Goal: Information Seeking & Learning: Learn about a topic

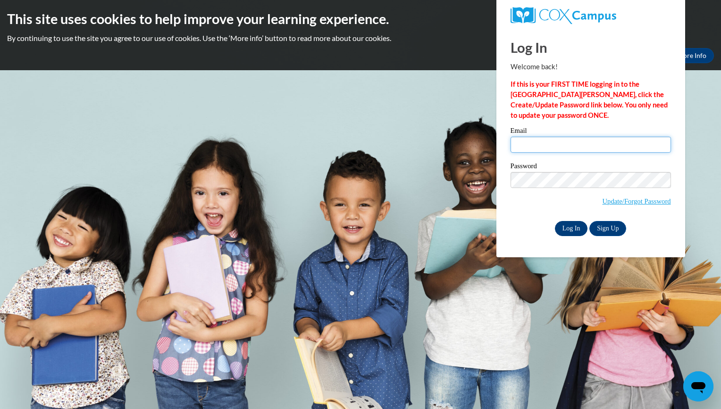
type input "[EMAIL_ADDRESS][DOMAIN_NAME]"
click at [574, 228] on input "Log In" at bounding box center [571, 228] width 33 height 15
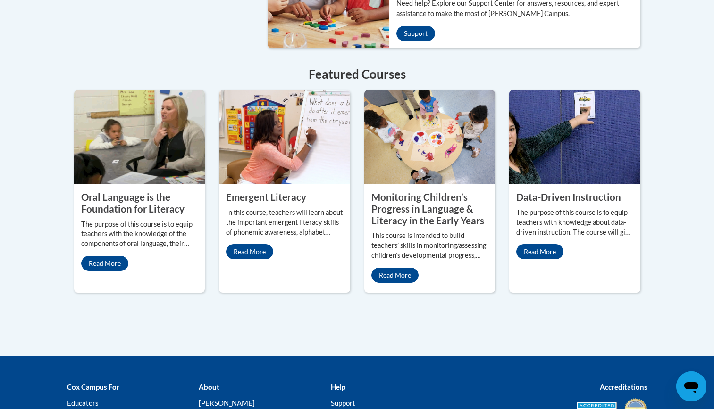
scroll to position [802, 0]
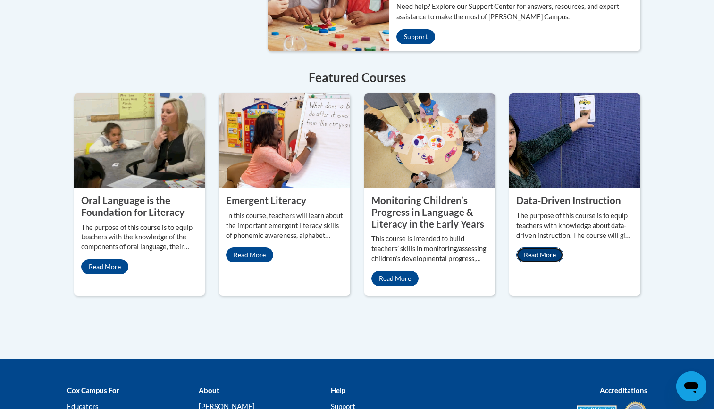
click at [537, 248] on link "Read More" at bounding box center [539, 255] width 47 height 15
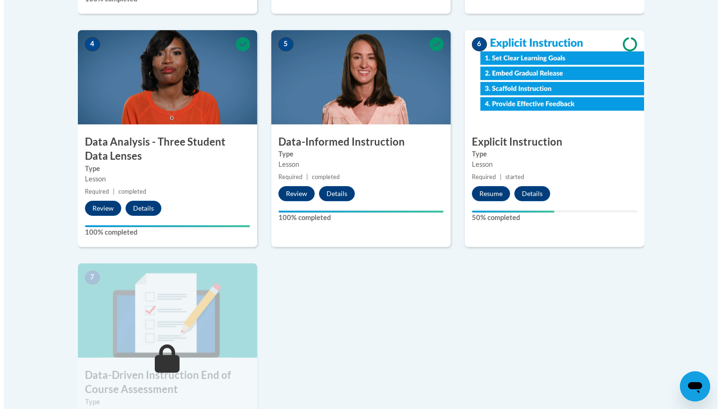
scroll to position [519, 0]
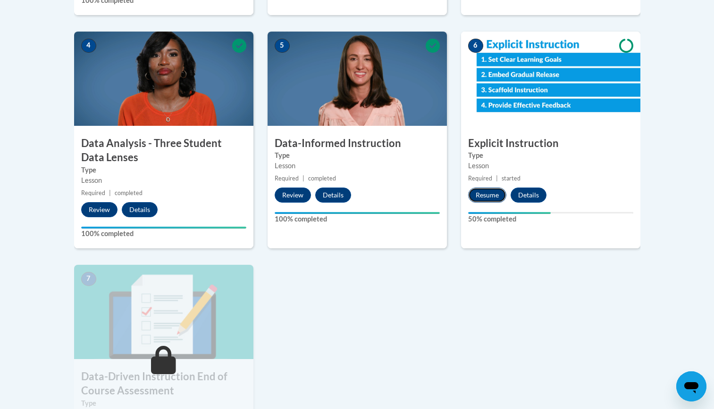
click at [488, 197] on button "Resume" at bounding box center [487, 195] width 38 height 15
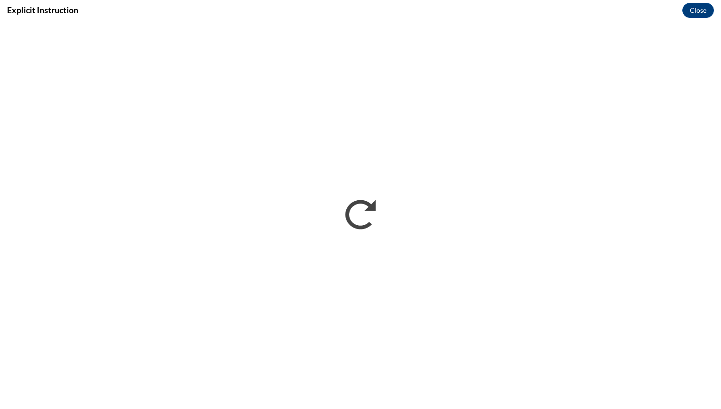
scroll to position [0, 0]
